Goal: Task Accomplishment & Management: Use online tool/utility

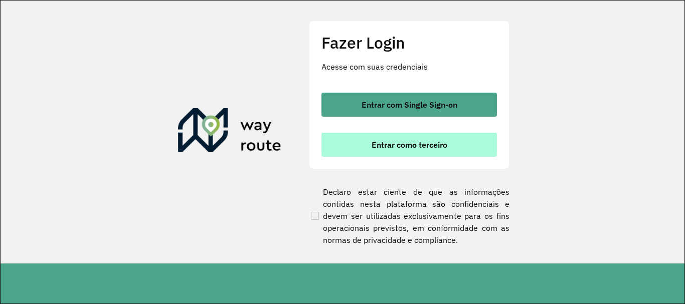
click at [418, 142] on span "Entrar como terceiro" at bounding box center [409, 145] width 76 height 8
click at [420, 145] on span "Entrar como terceiro" at bounding box center [409, 145] width 76 height 8
